Goal: Information Seeking & Learning: Learn about a topic

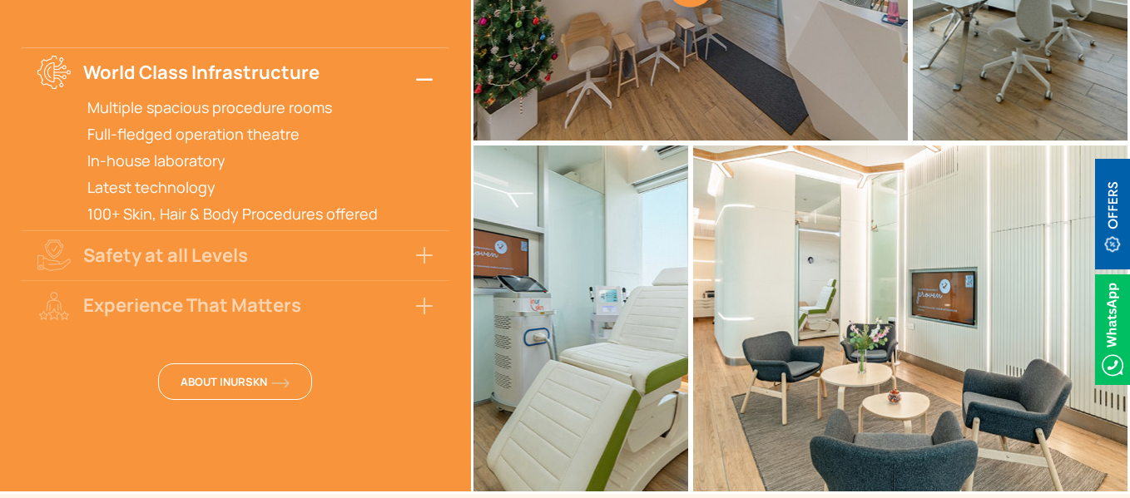
scroll to position [3910, 0]
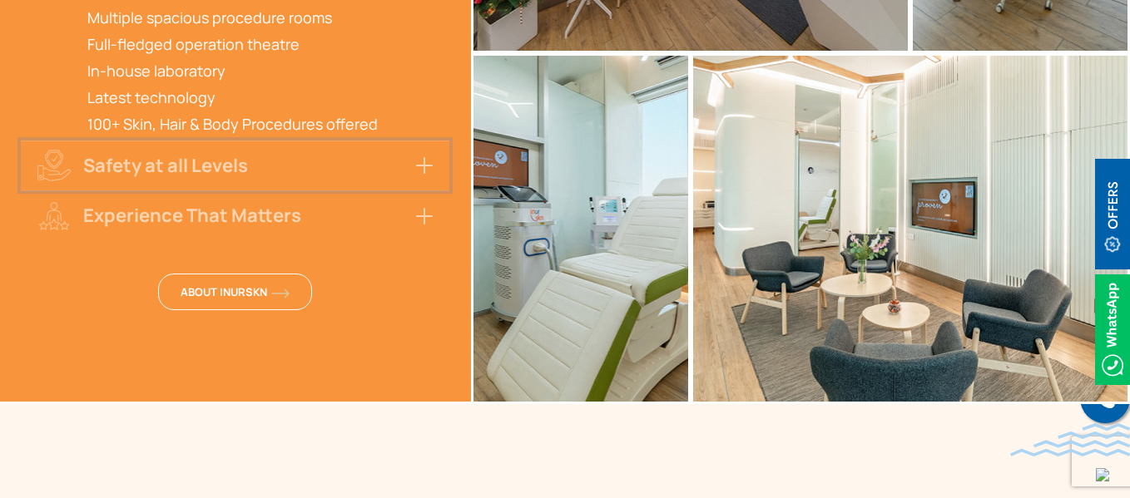
click at [312, 141] on button "Safety at all Levels" at bounding box center [235, 166] width 428 height 50
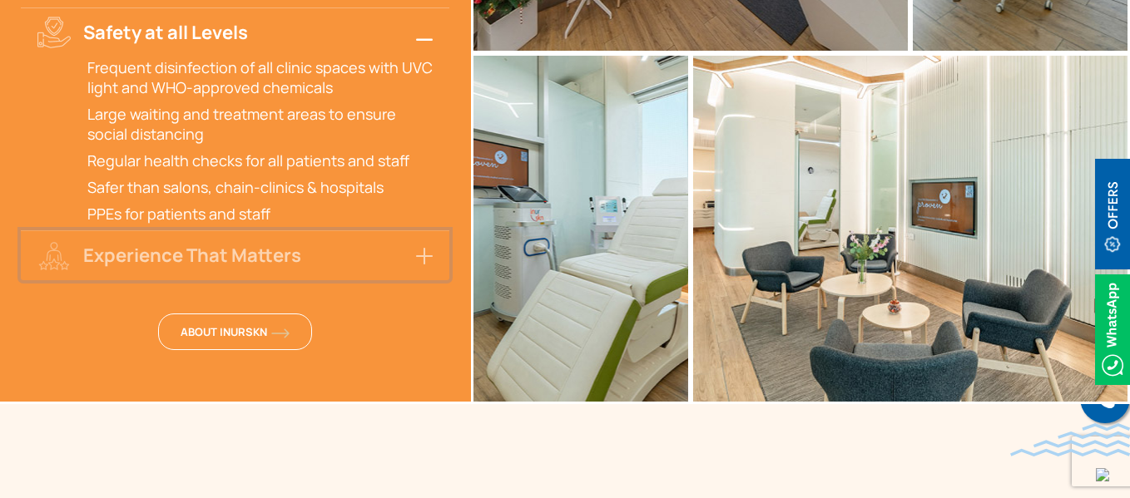
click at [313, 230] on button "Experience That Matters" at bounding box center [235, 255] width 428 height 50
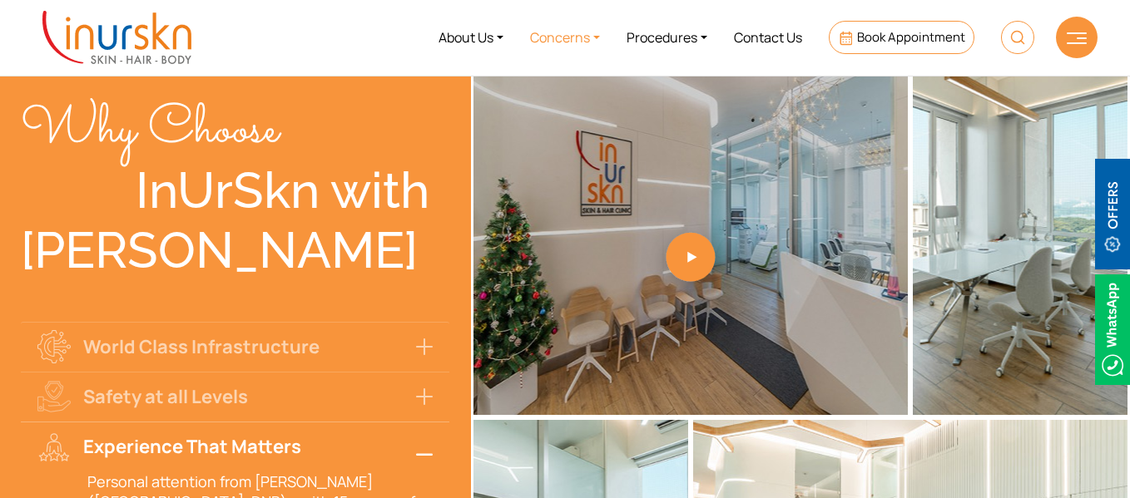
scroll to position [3327, 0]
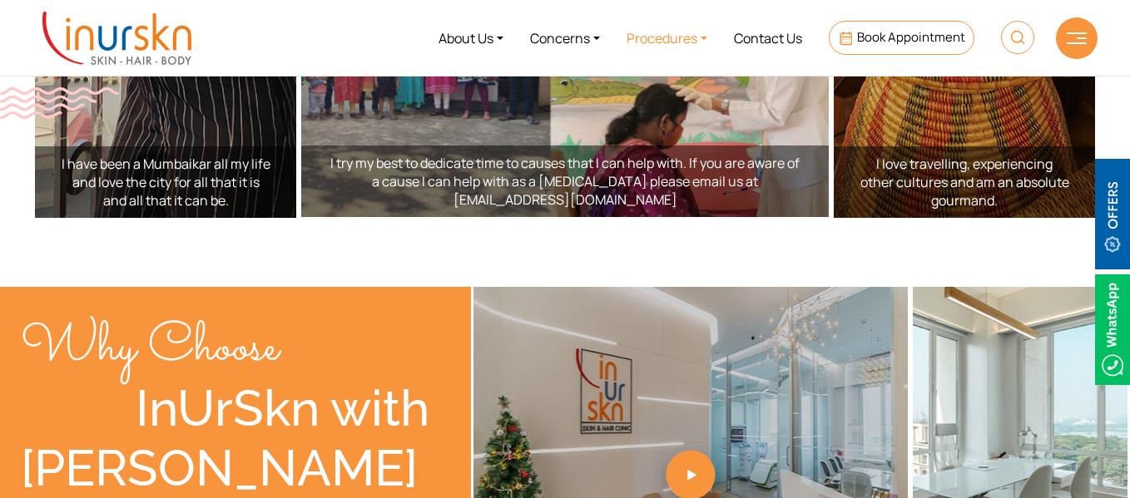
click at [686, 44] on link "Procedures" at bounding box center [666, 38] width 107 height 62
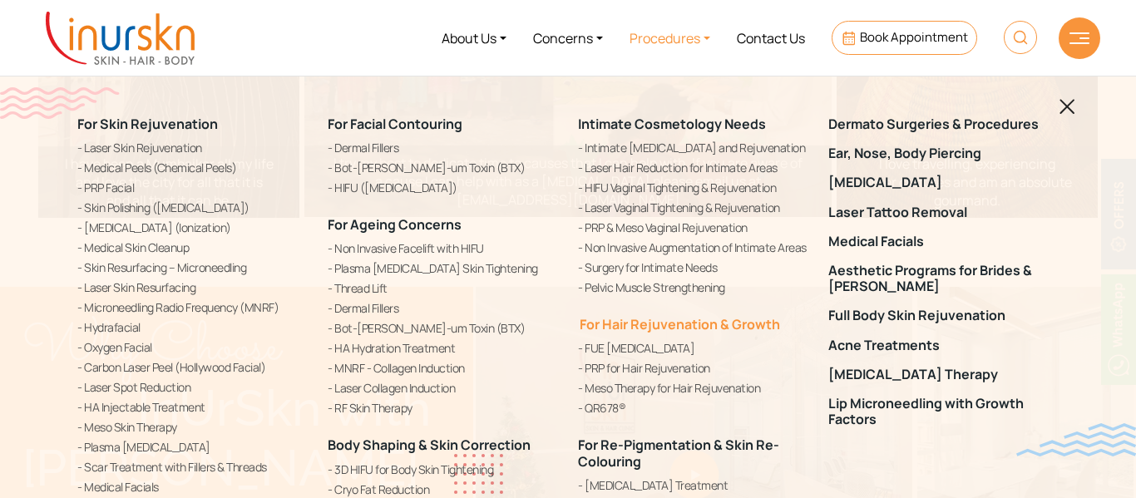
click at [653, 322] on link "For Hair Rejuvenation & Growth" at bounding box center [679, 324] width 202 height 18
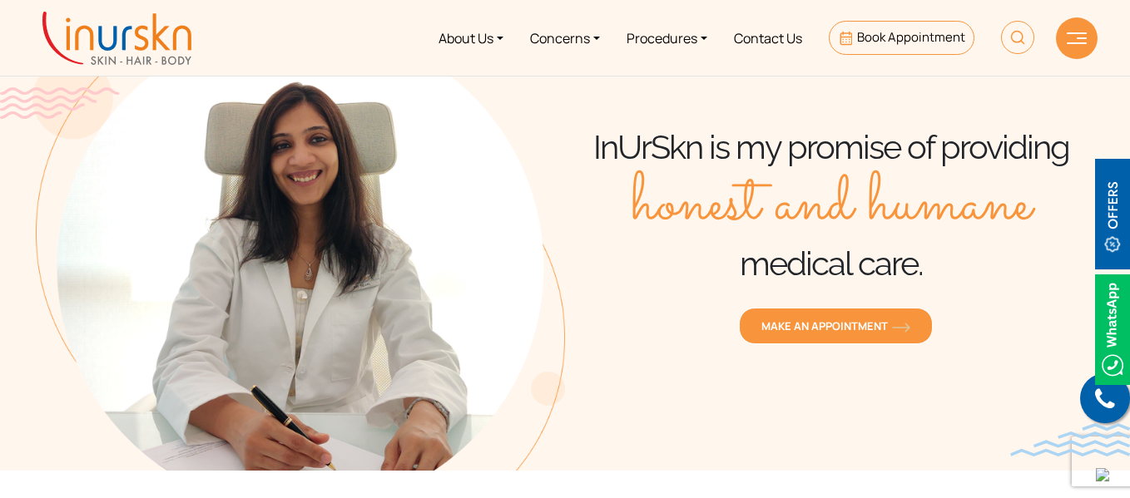
scroll to position [0, 0]
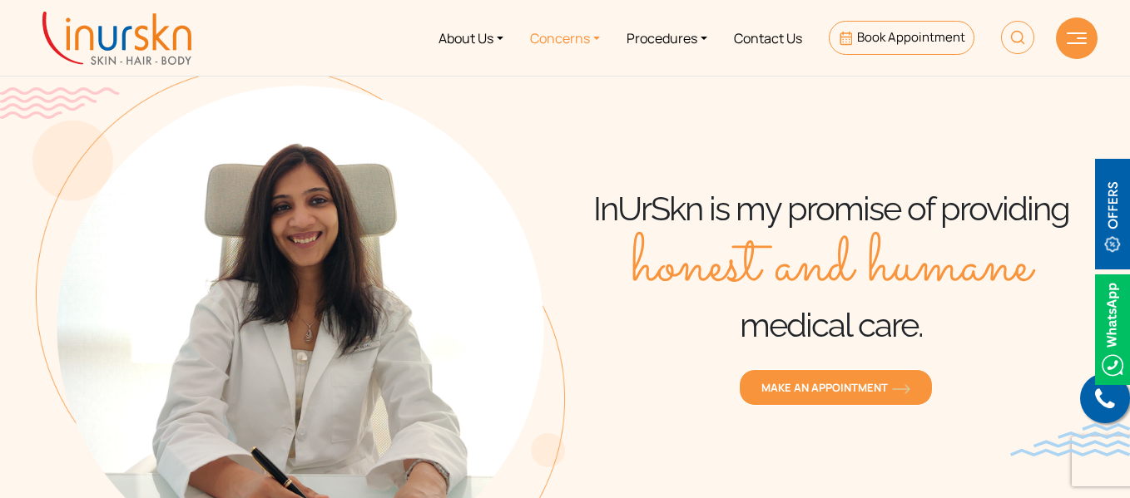
click at [551, 37] on link "Concerns" at bounding box center [565, 38] width 96 height 62
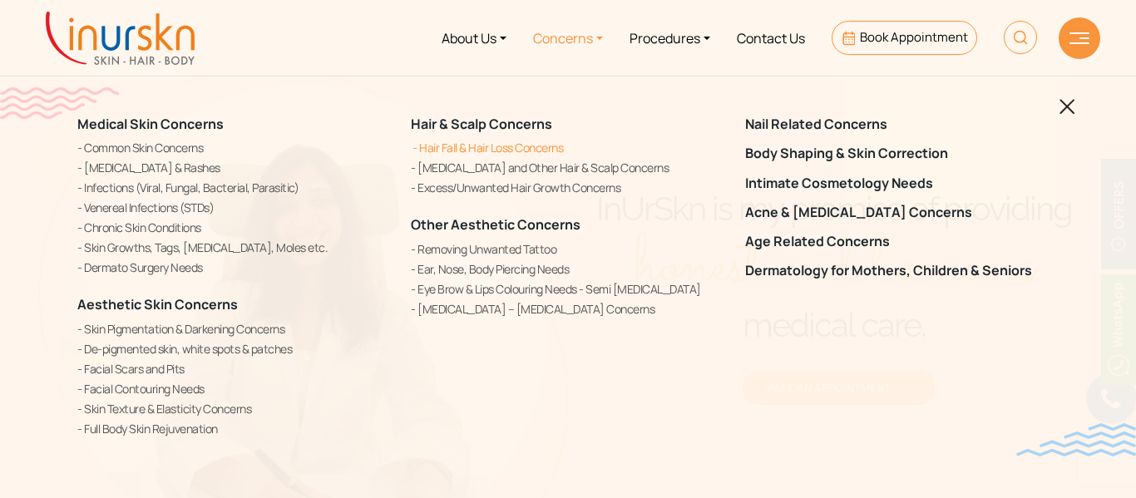
click at [466, 145] on link "Hair Fall & Hair Loss Concerns" at bounding box center [568, 147] width 314 height 17
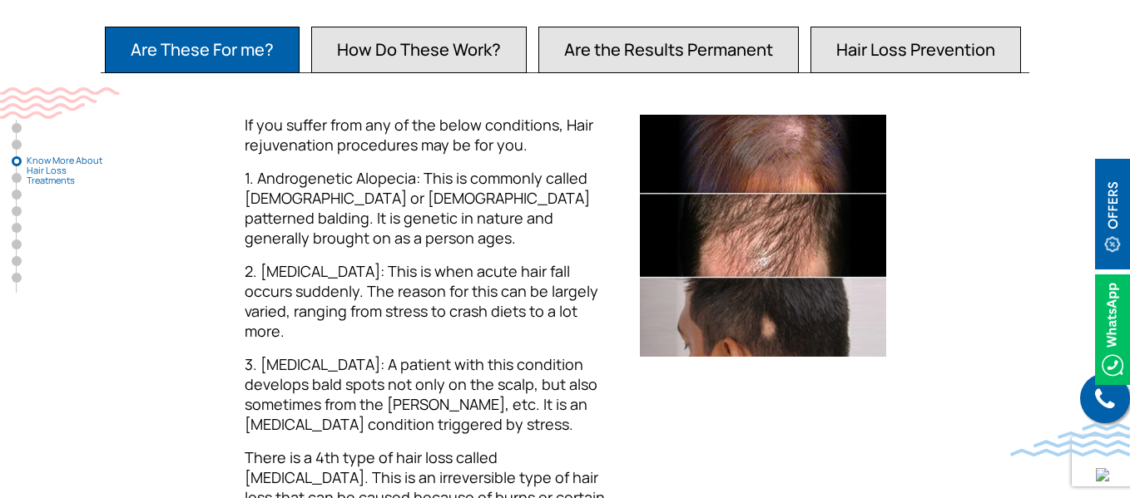
scroll to position [1747, 0]
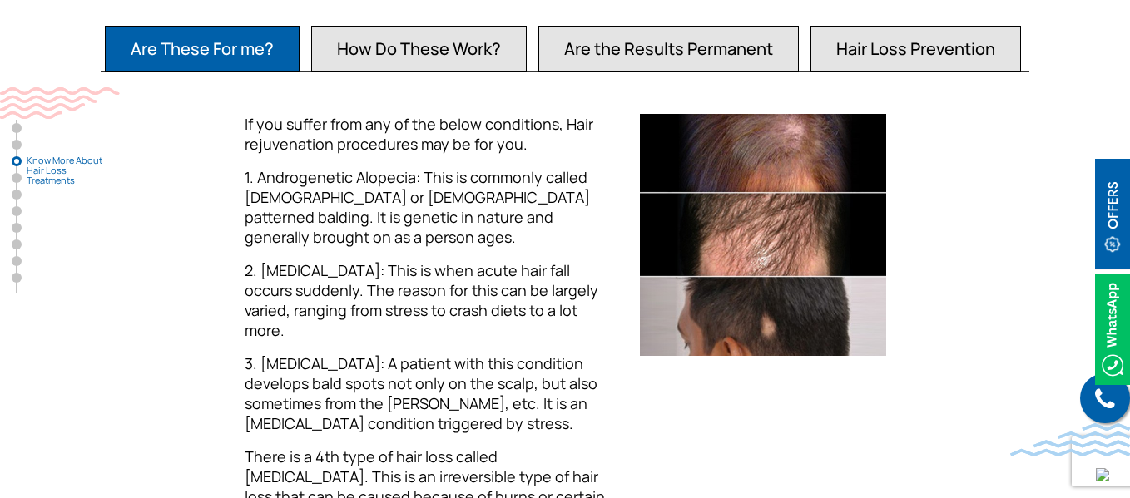
click at [433, 36] on button "How Do These Work?" at bounding box center [418, 49] width 215 height 47
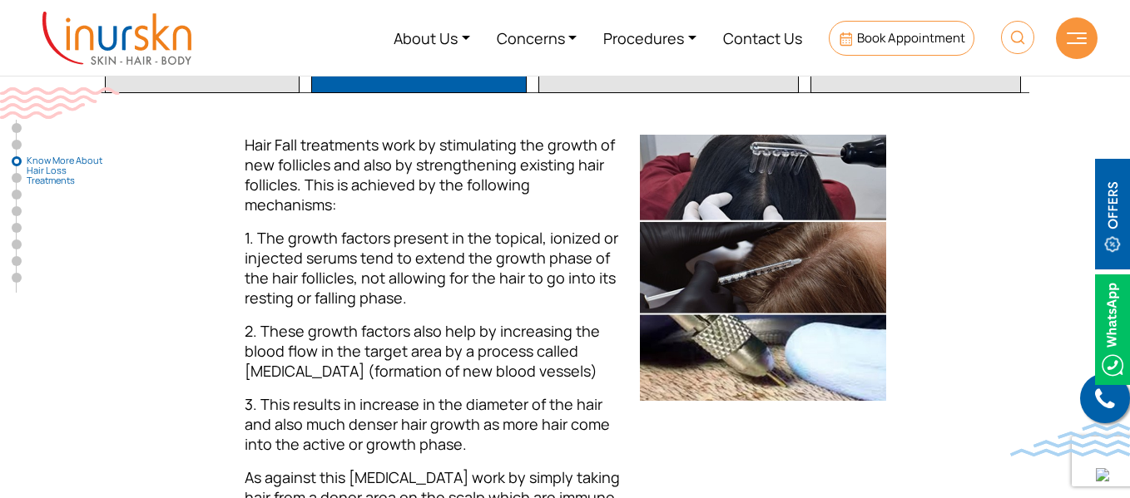
scroll to position [1581, 0]
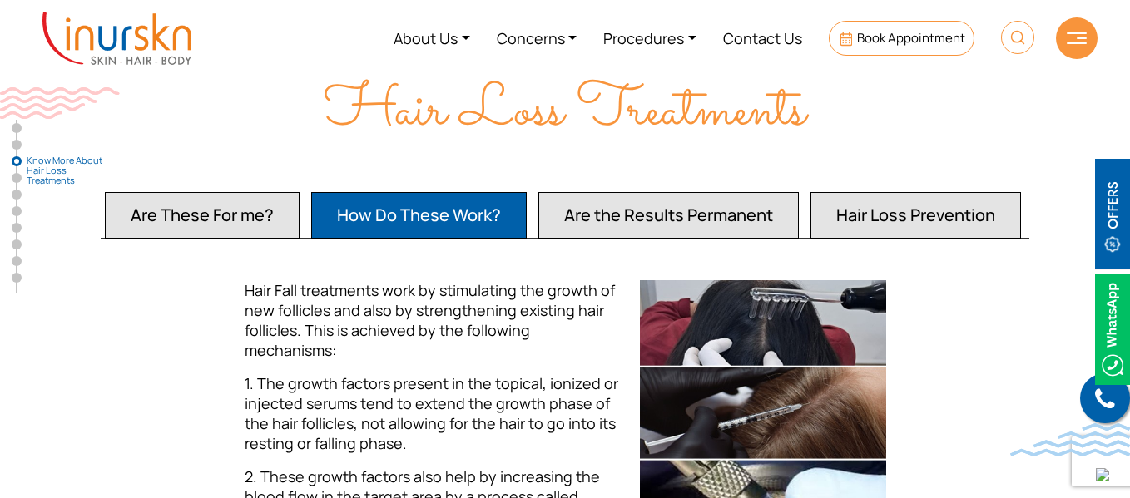
drag, startPoint x: 656, startPoint y: 202, endPoint x: 684, endPoint y: 206, distance: 28.6
click at [656, 203] on button "Are the Results Permanent" at bounding box center [668, 215] width 260 height 47
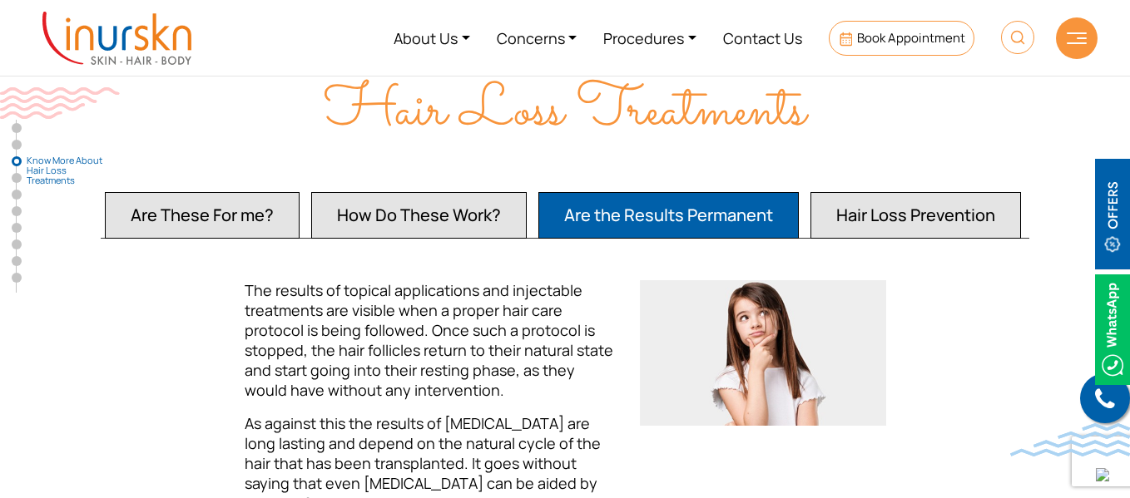
click at [868, 198] on button "Hair Loss Prevention" at bounding box center [915, 215] width 210 height 47
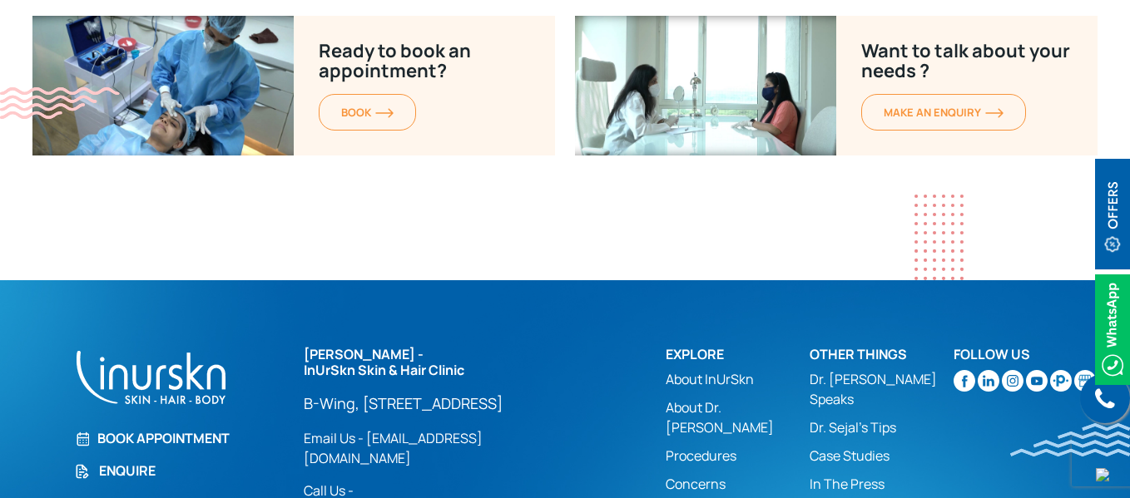
scroll to position [7731, 0]
